Goal: Information Seeking & Learning: Learn about a topic

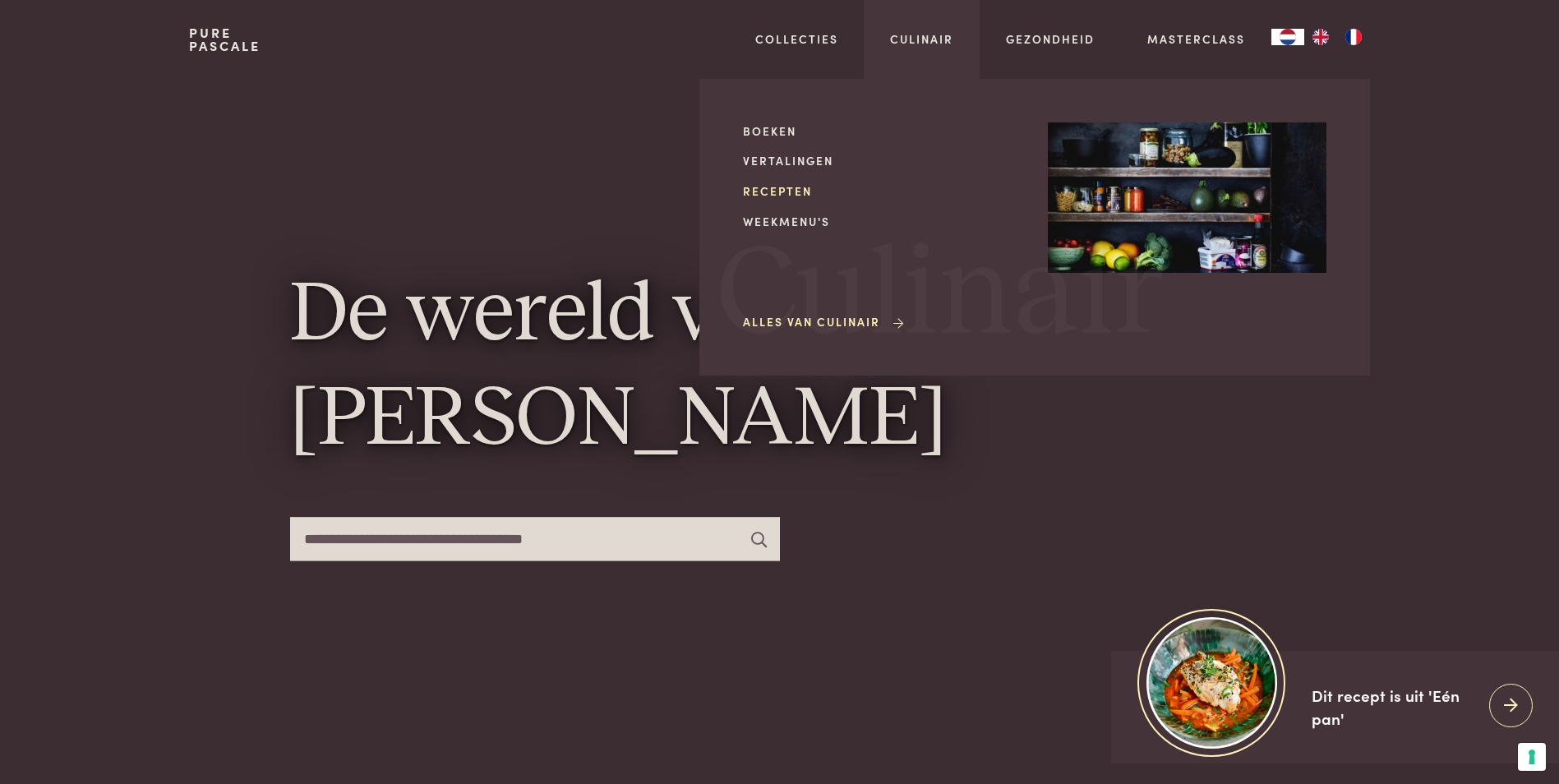
click at [779, 190] on link "Recepten" at bounding box center [883, 191] width 279 height 18
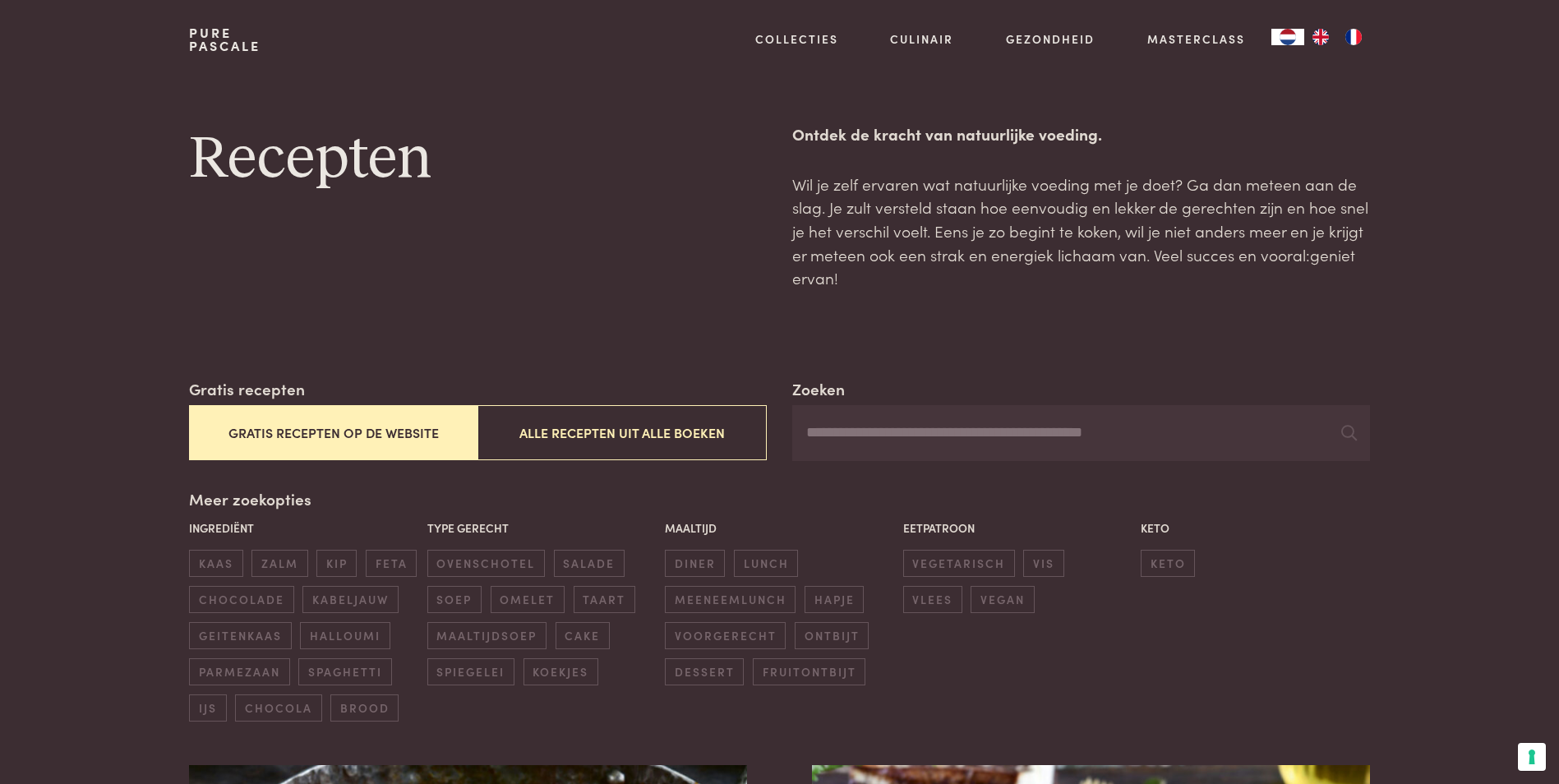
drag, startPoint x: 345, startPoint y: 425, endPoint x: 380, endPoint y: 425, distance: 35.0
click at [347, 425] on button "Gratis recepten op de website" at bounding box center [334, 433] width 289 height 55
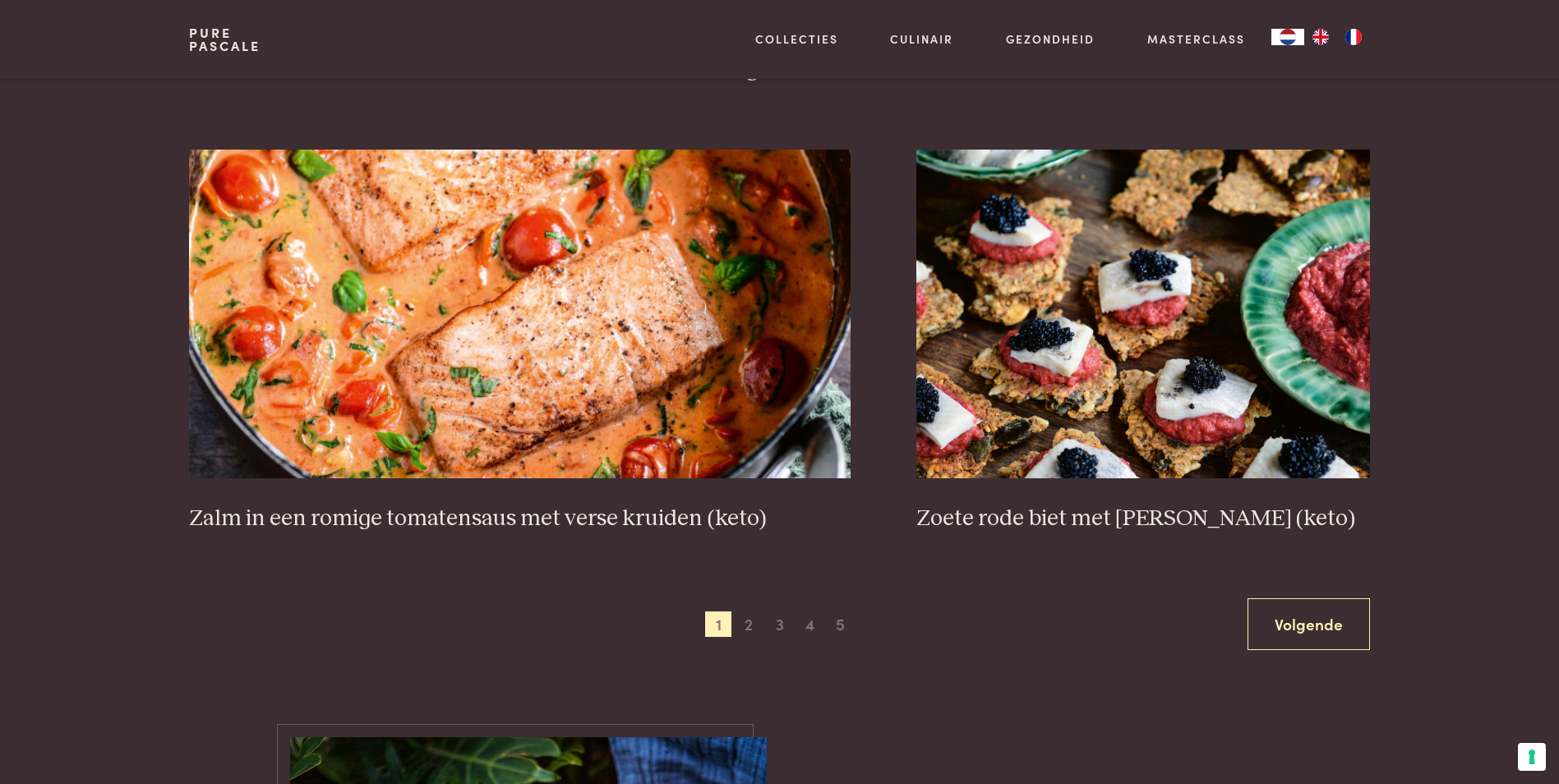
scroll to position [2925, 0]
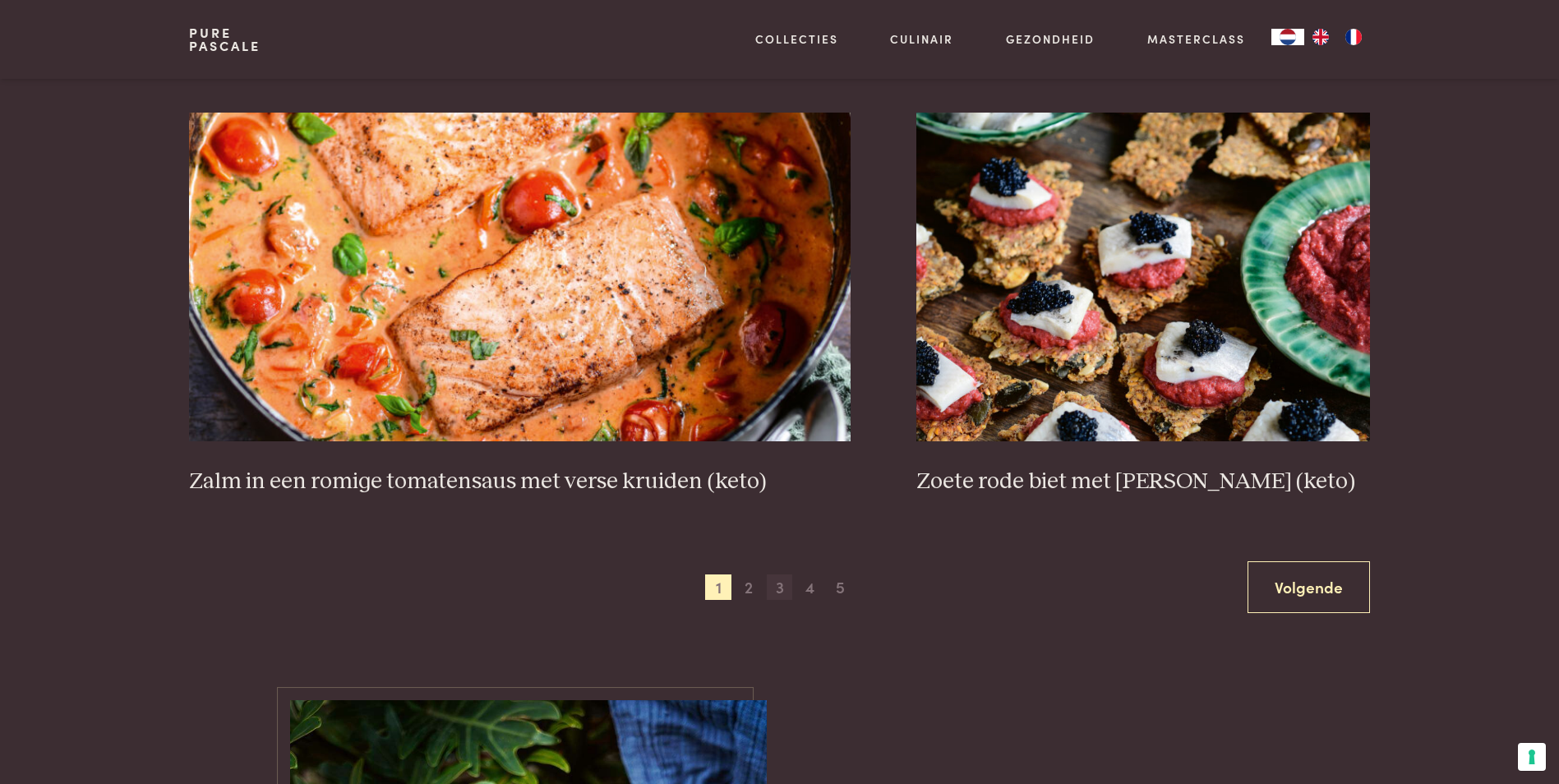
click at [775, 582] on span "3" at bounding box center [780, 588] width 27 height 27
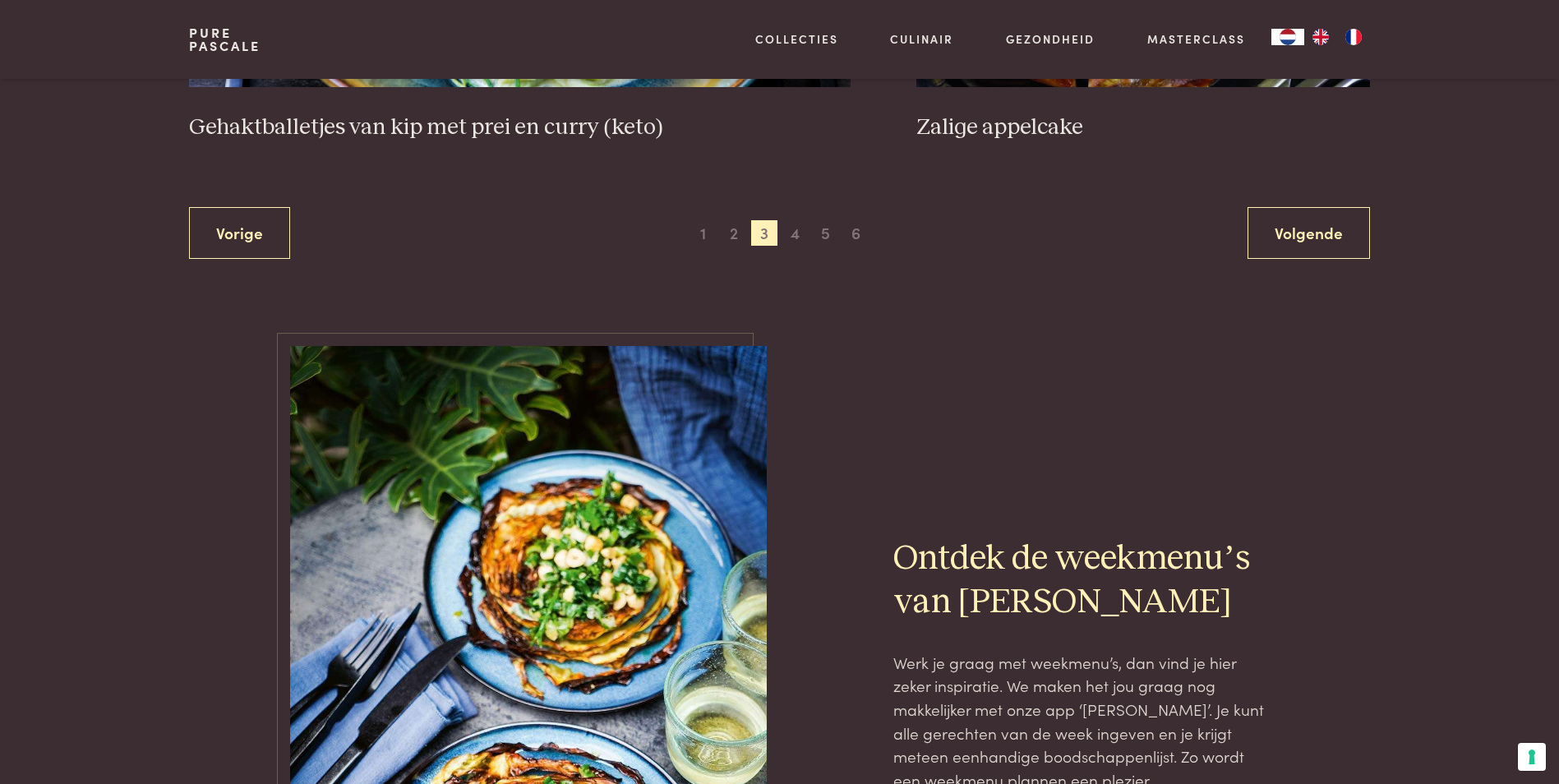
scroll to position [3172, 0]
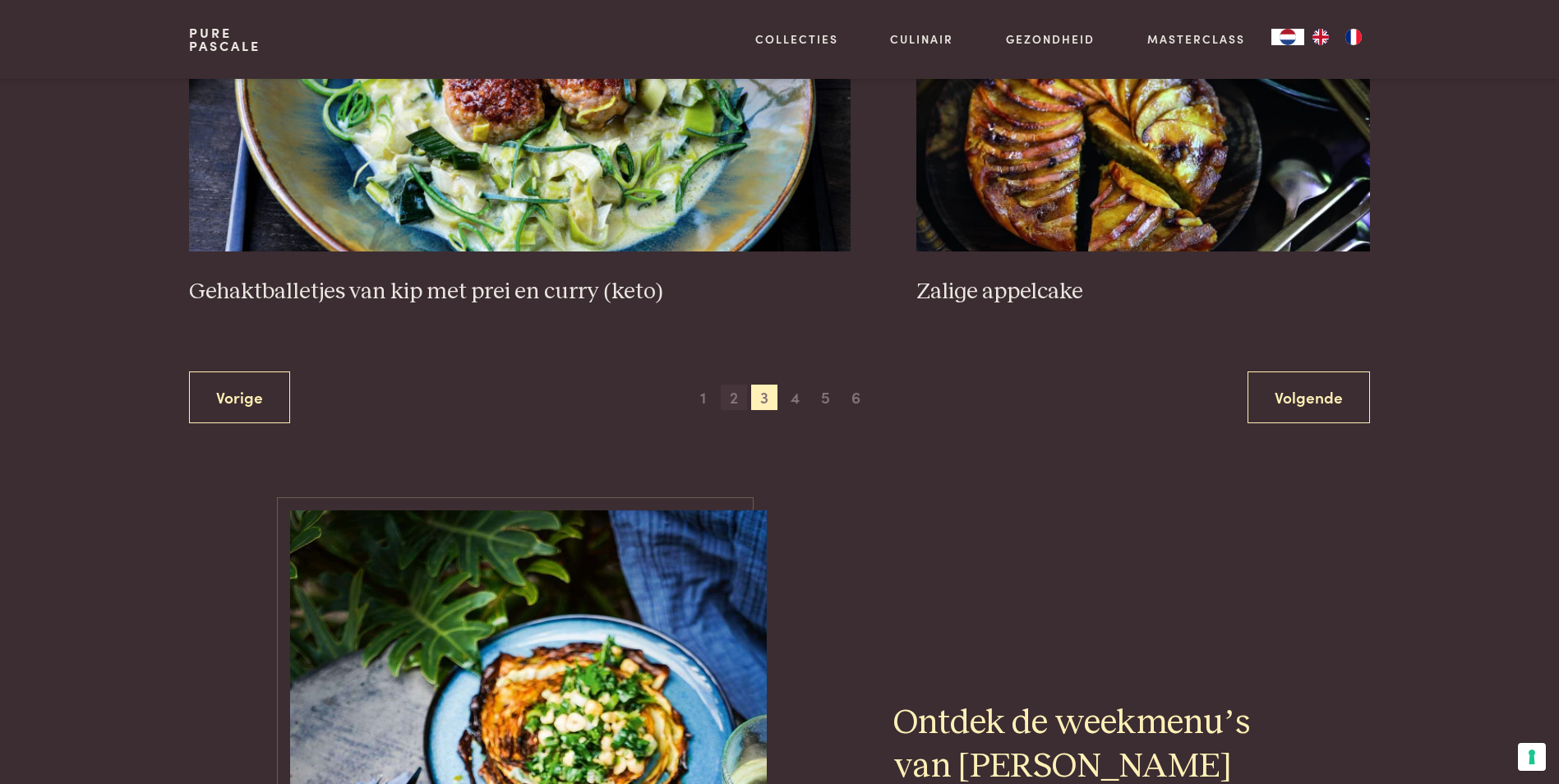
click at [732, 392] on span "2" at bounding box center [734, 398] width 27 height 27
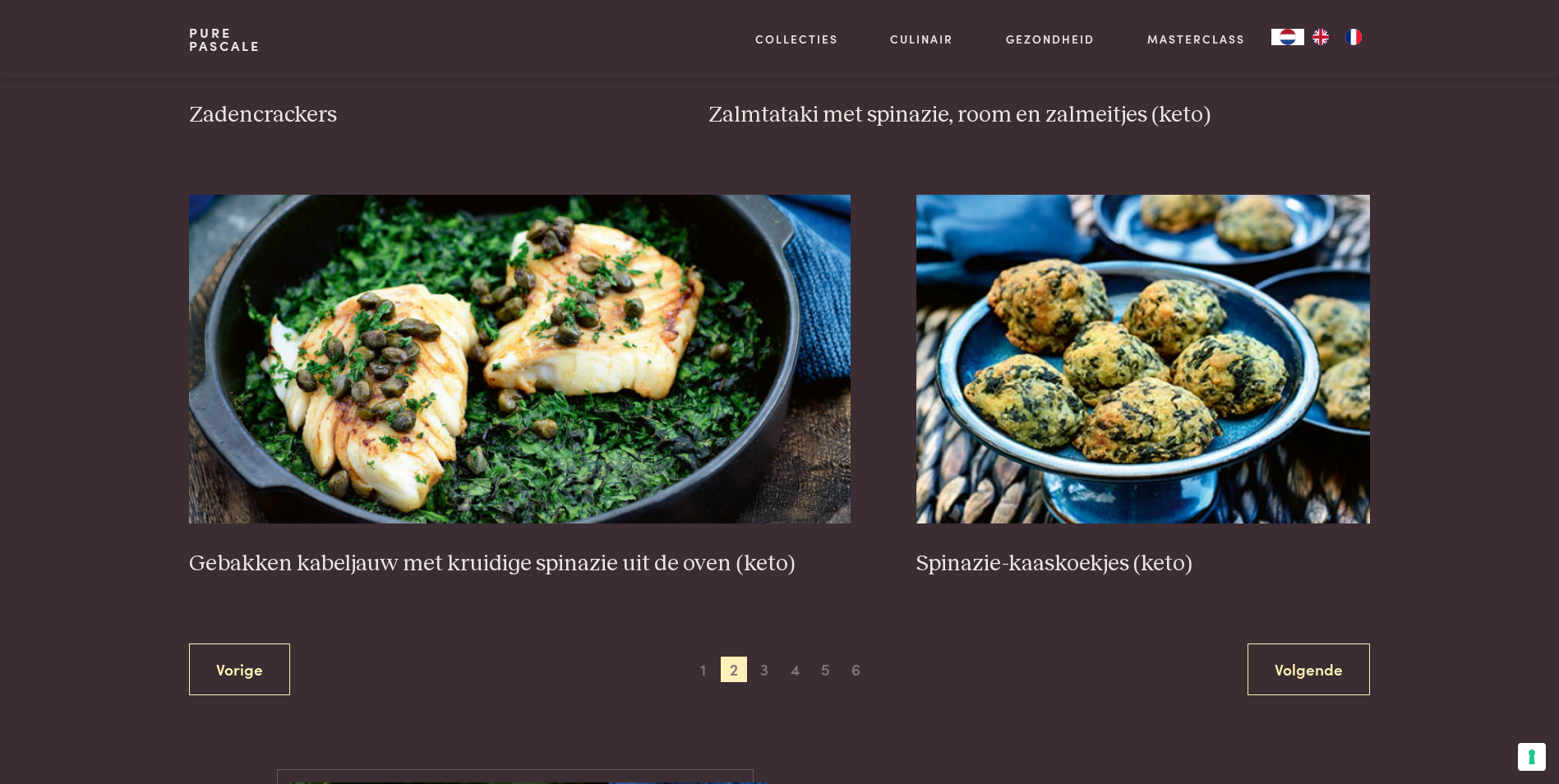
scroll to position [3172, 0]
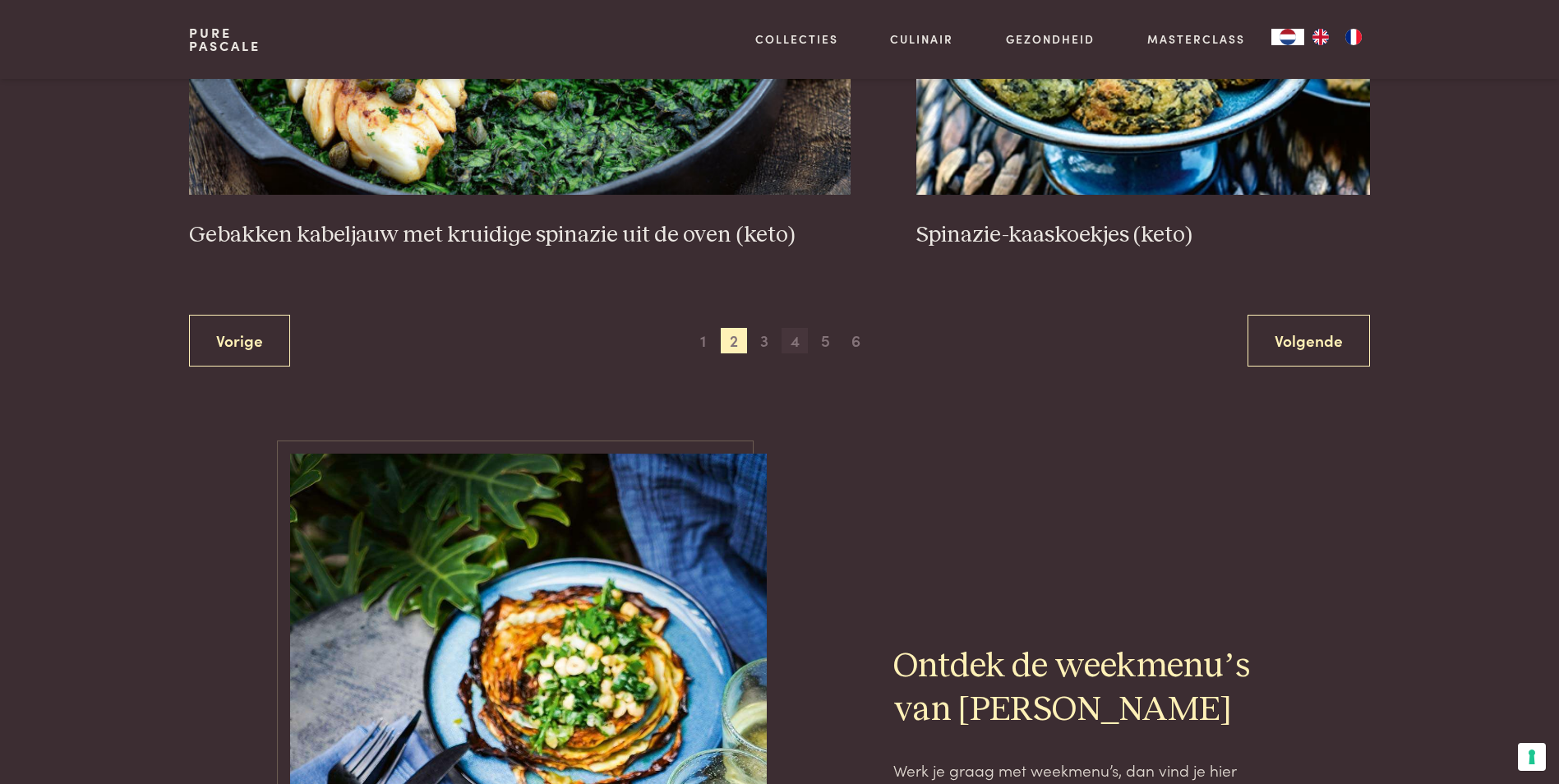
click at [797, 342] on span "4" at bounding box center [795, 341] width 27 height 27
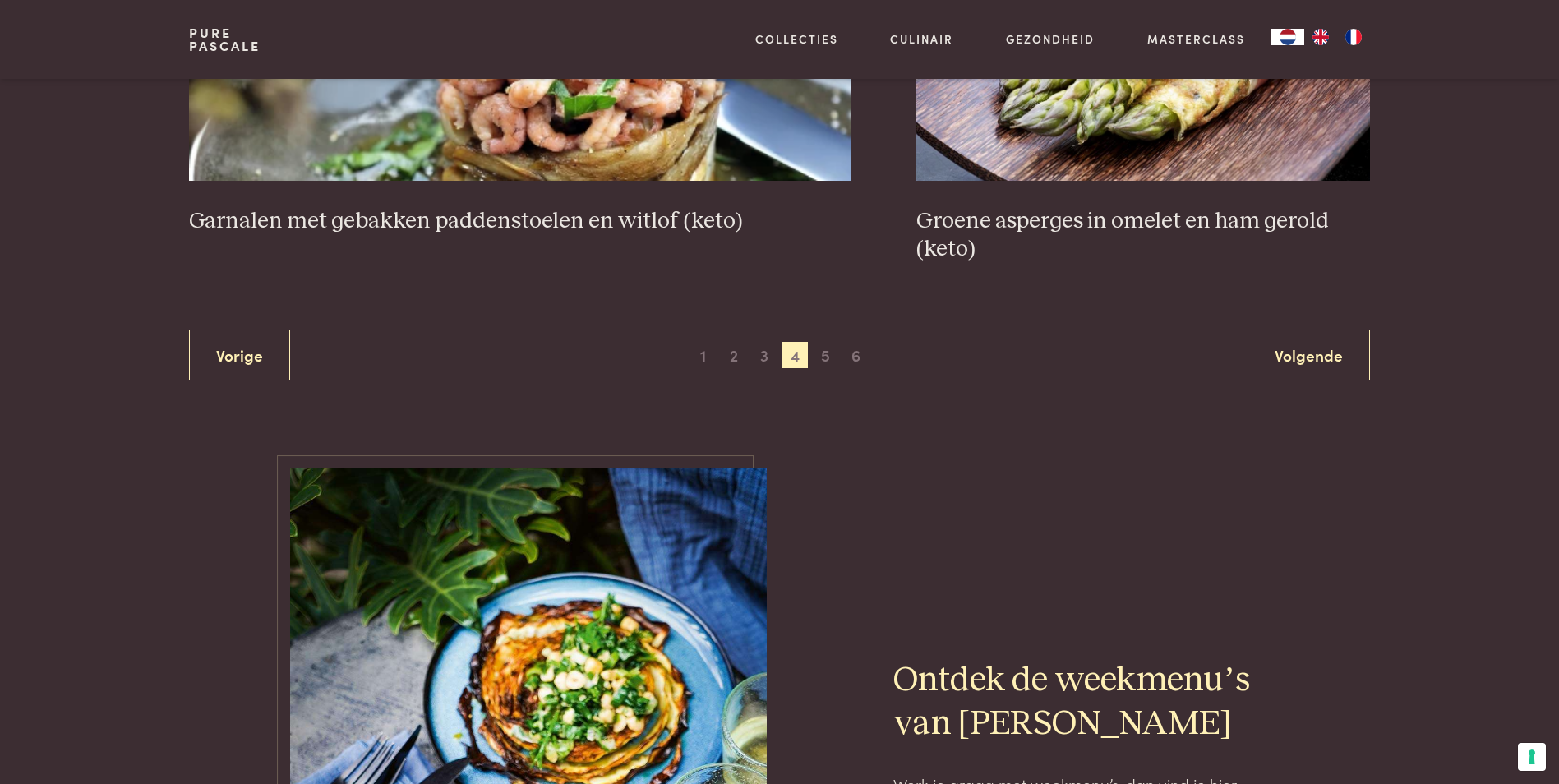
scroll to position [3336, 0]
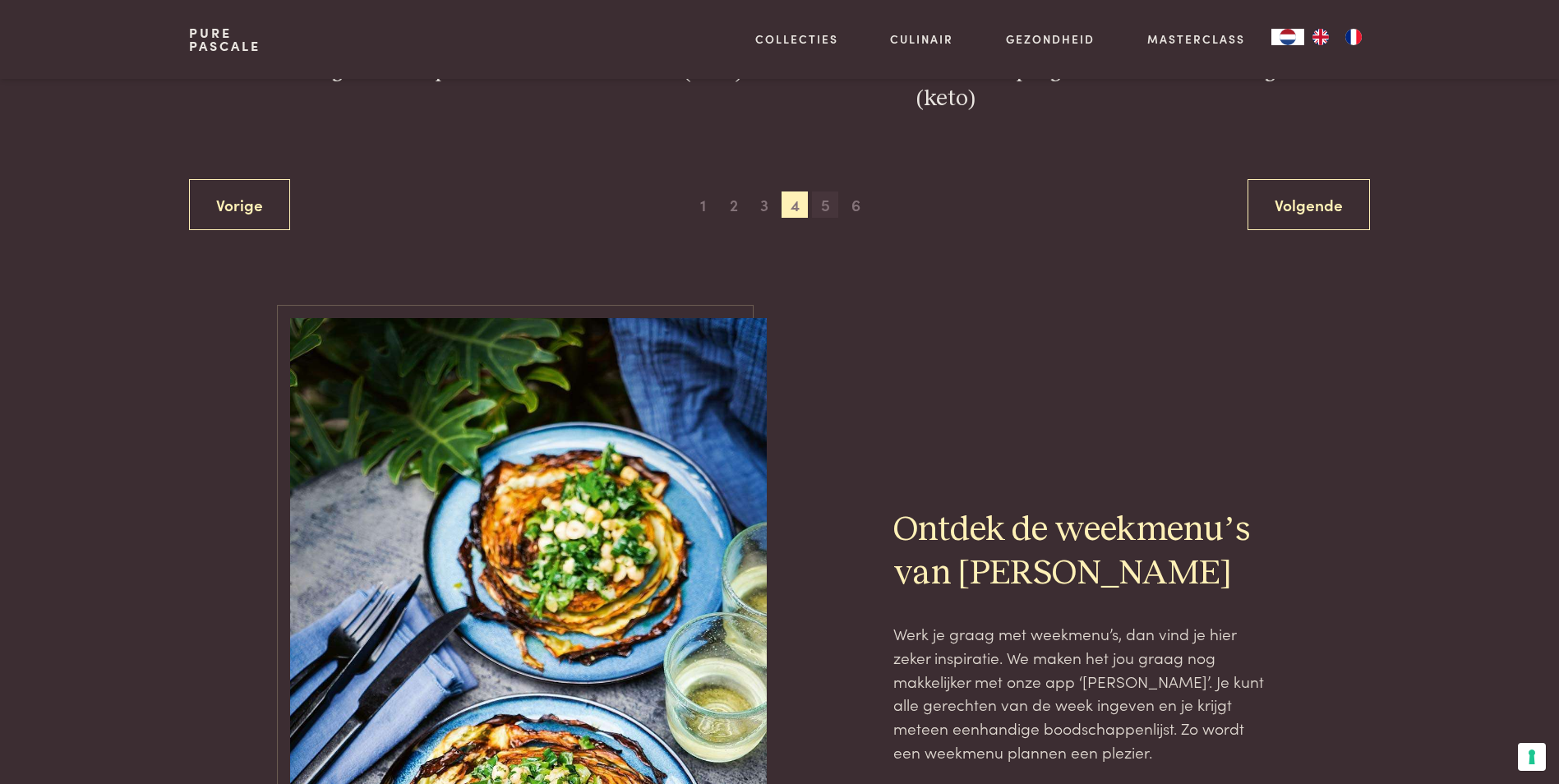
click at [824, 205] on span "5" at bounding box center [826, 205] width 27 height 27
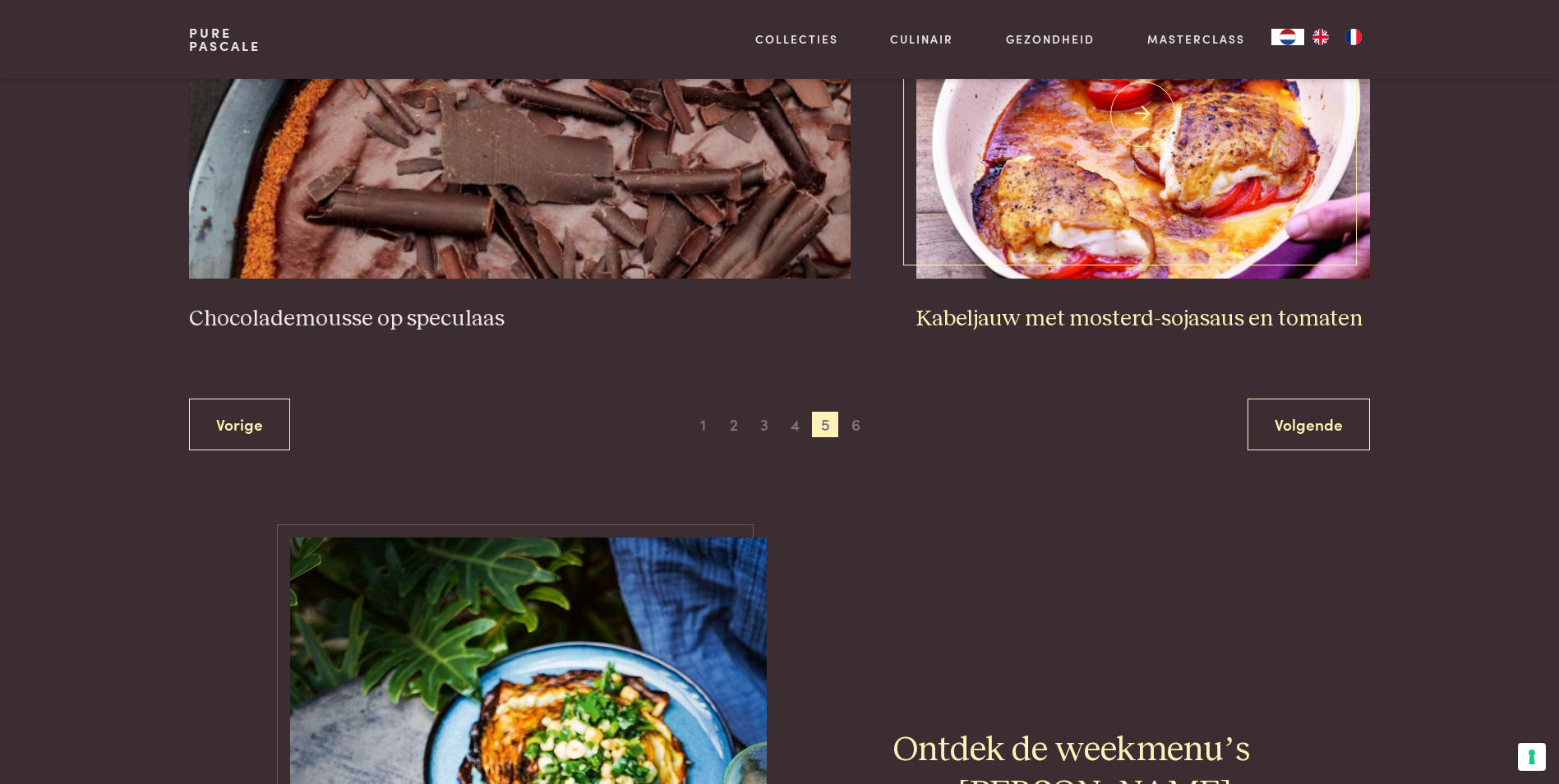
scroll to position [3254, 0]
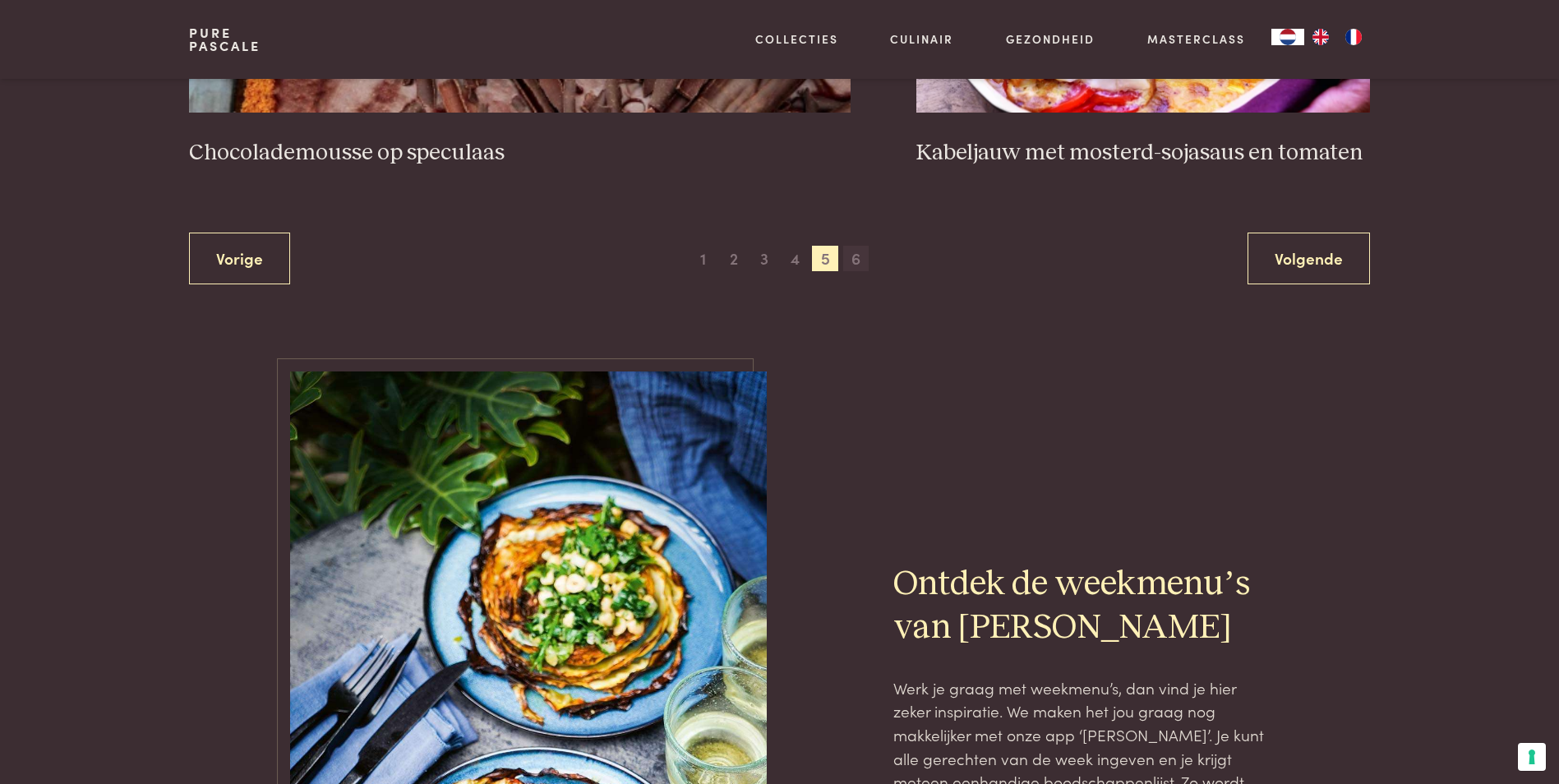
click at [852, 253] on span "6" at bounding box center [857, 259] width 27 height 27
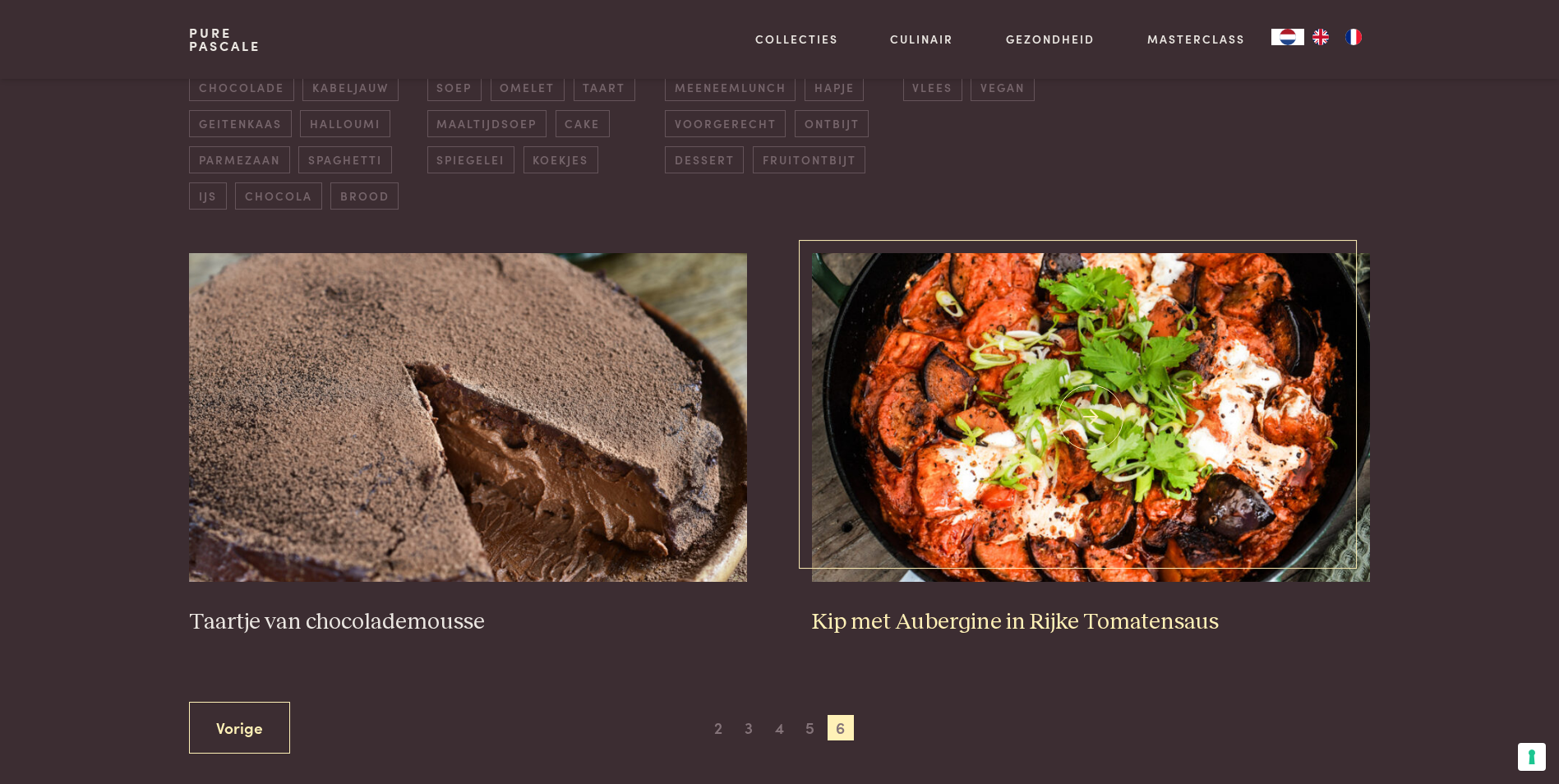
scroll to position [541, 0]
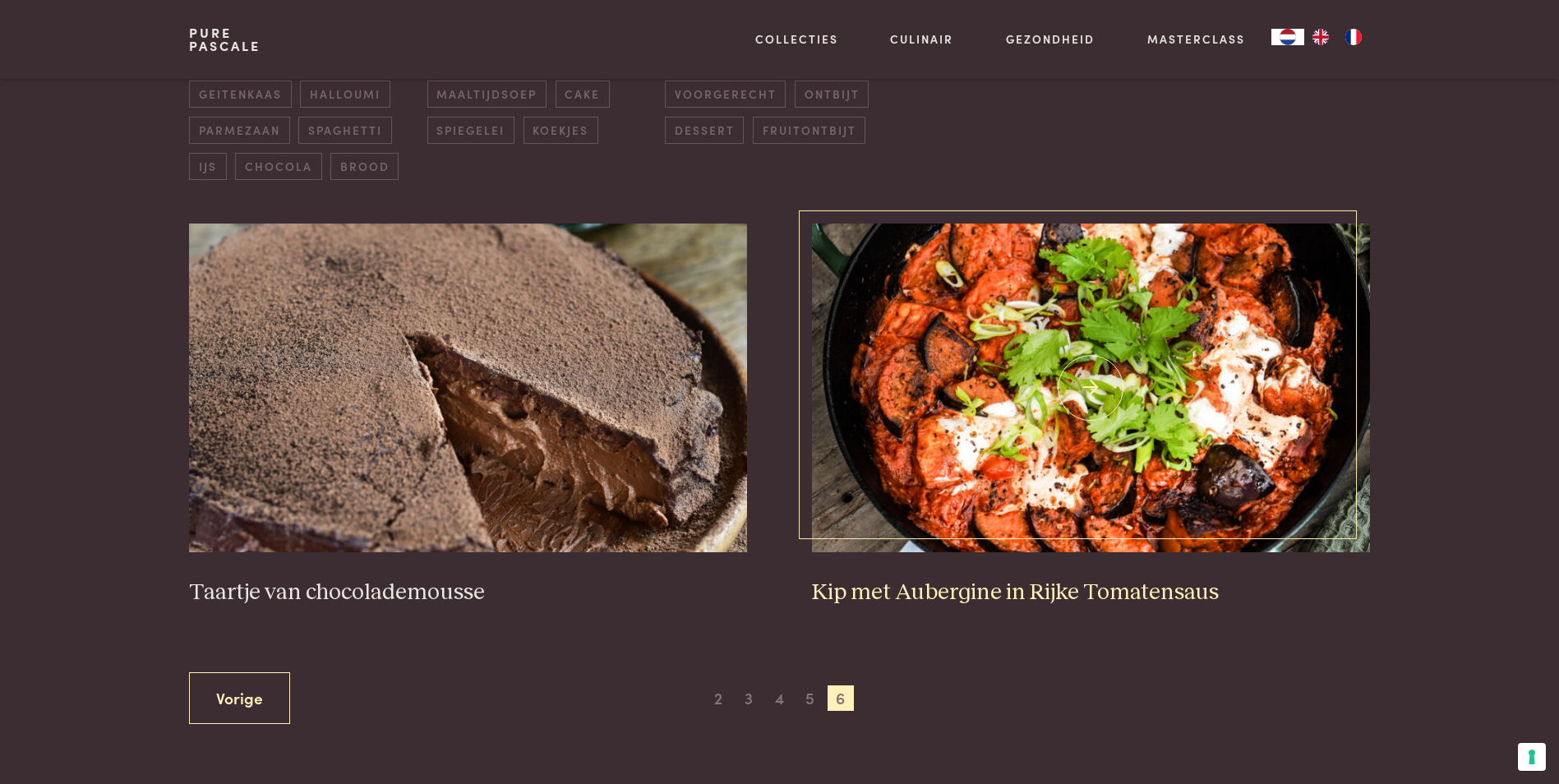
click at [1089, 349] on img at bounding box center [1091, 388] width 557 height 329
